Goal: Transaction & Acquisition: Purchase product/service

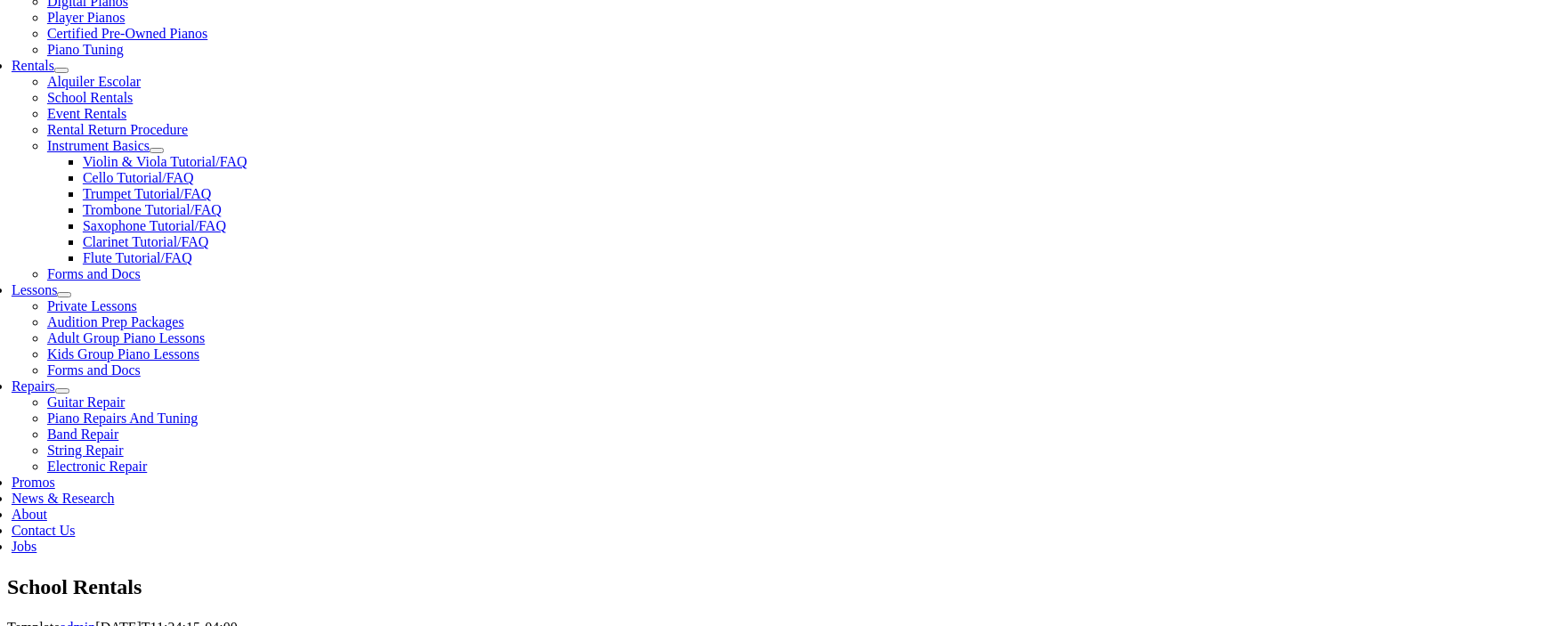
scroll to position [594, 0]
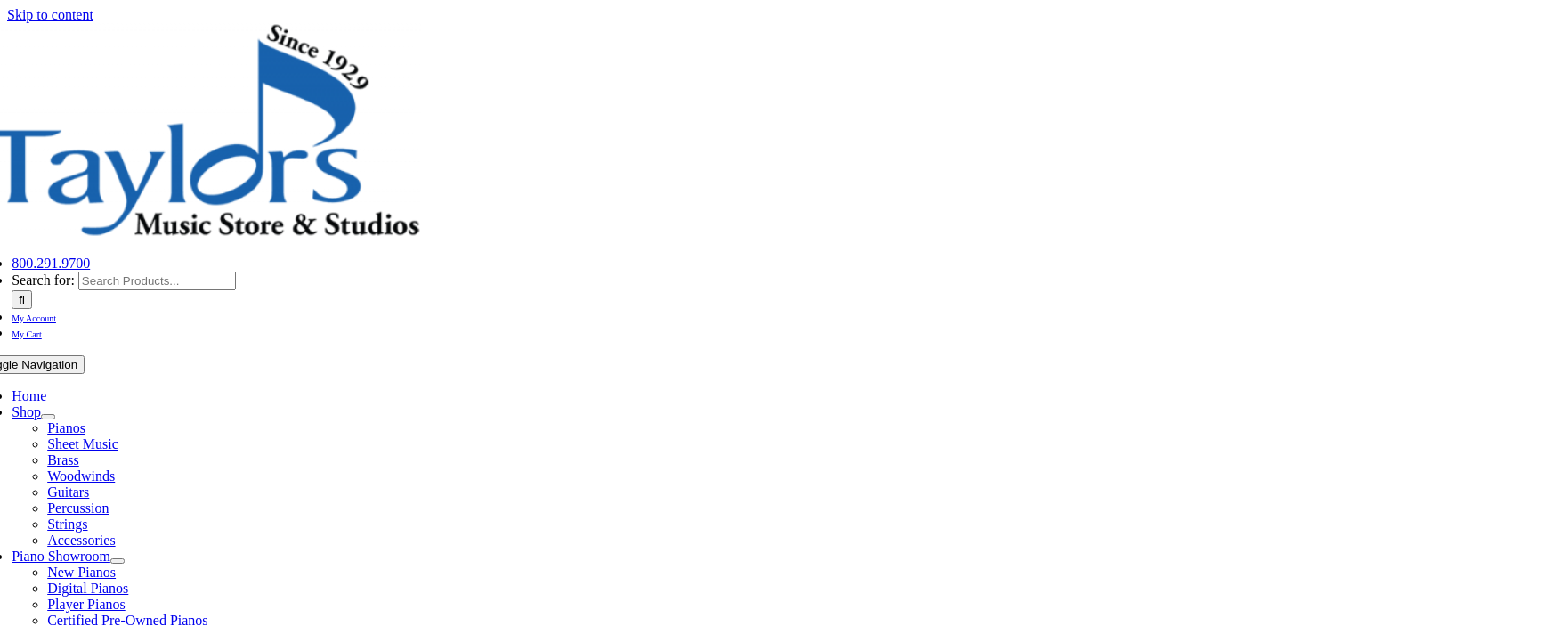
click at [46, 388] on span "Home" at bounding box center [29, 395] width 35 height 15
